Goal: Transaction & Acquisition: Obtain resource

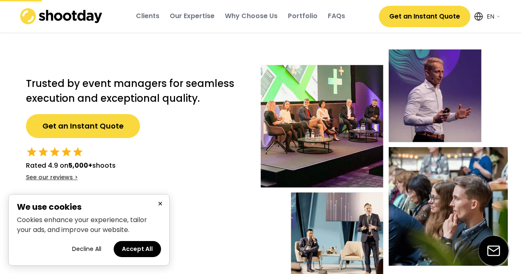
select select ""en""
click at [137, 248] on button "Accept All" at bounding box center [137, 249] width 47 height 16
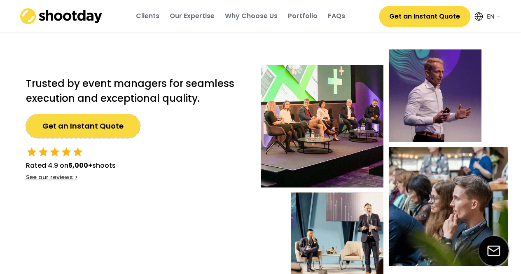
click at [72, 128] on button "Get an Instant Quote" at bounding box center [83, 126] width 114 height 24
